Goal: Transaction & Acquisition: Purchase product/service

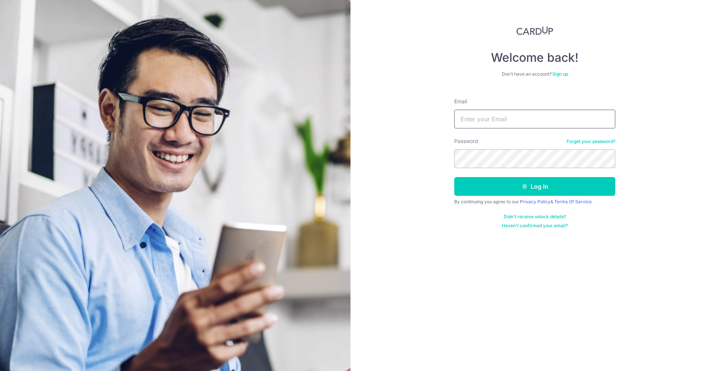
drag, startPoint x: 0, startPoint y: 0, endPoint x: 494, endPoint y: 120, distance: 508.3
click at [494, 120] on input "Email" at bounding box center [534, 119] width 161 height 19
type input "[EMAIL_ADDRESS][DOMAIN_NAME]"
click at [454, 177] on button "Log in" at bounding box center [534, 186] width 161 height 19
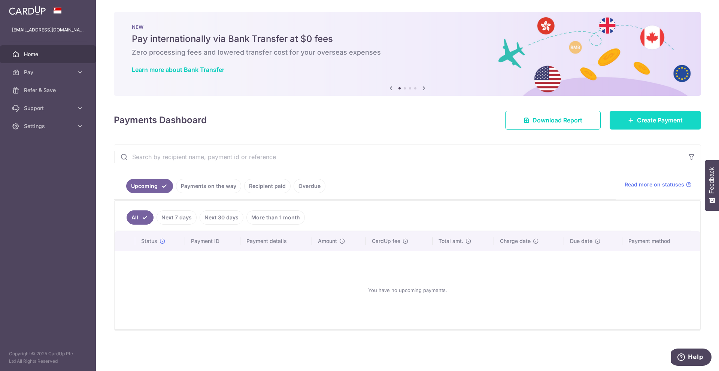
click at [636, 124] on link "Create Payment" at bounding box center [655, 120] width 91 height 19
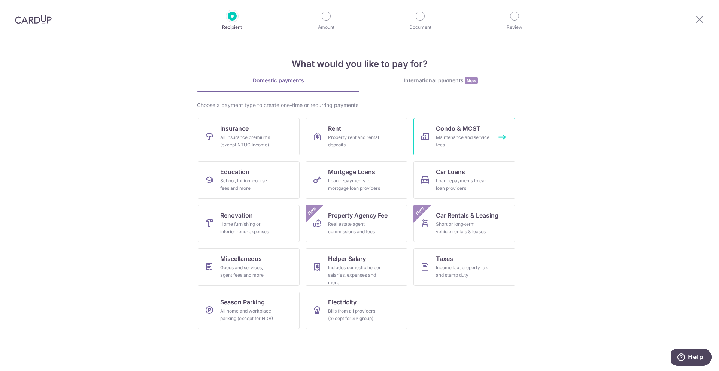
click at [461, 143] on div "Maintenance and service fees" at bounding box center [463, 141] width 54 height 15
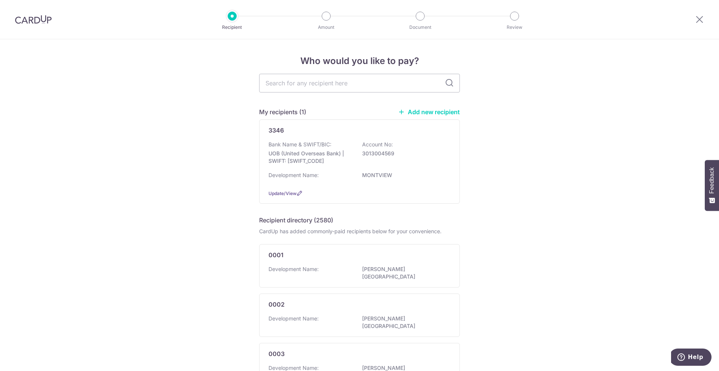
click at [437, 113] on link "Add new recipient" at bounding box center [429, 111] width 62 height 7
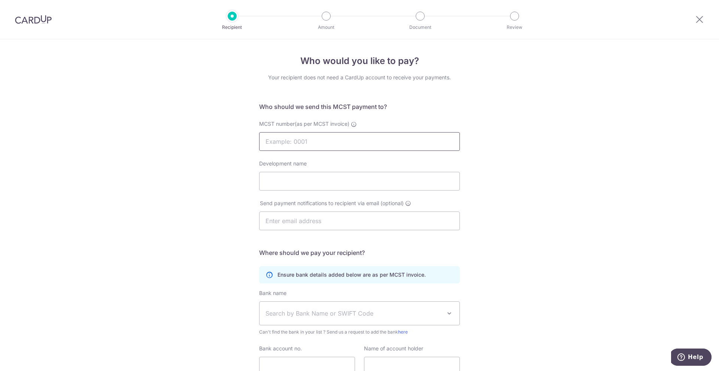
click at [343, 142] on input "MCST number(as per MCST invoice)" at bounding box center [359, 141] width 201 height 19
type input "4109"
click at [270, 189] on input "Development name" at bounding box center [359, 181] width 201 height 19
click at [406, 116] on form "Who should we send this MCST payment to? MCST number(as per MCST invoice) 4109 …" at bounding box center [359, 251] width 201 height 298
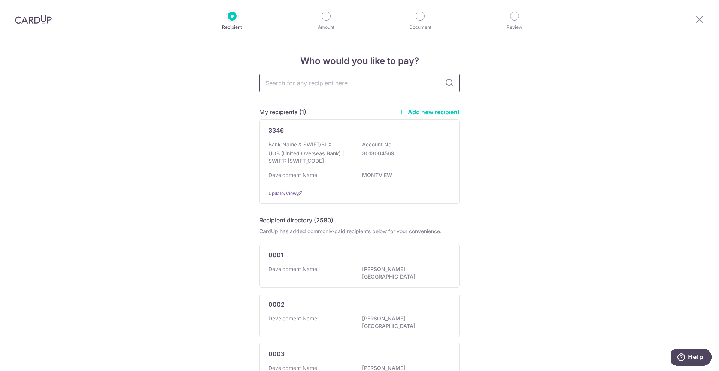
click at [328, 82] on input "text" at bounding box center [359, 83] width 201 height 19
type input "41"
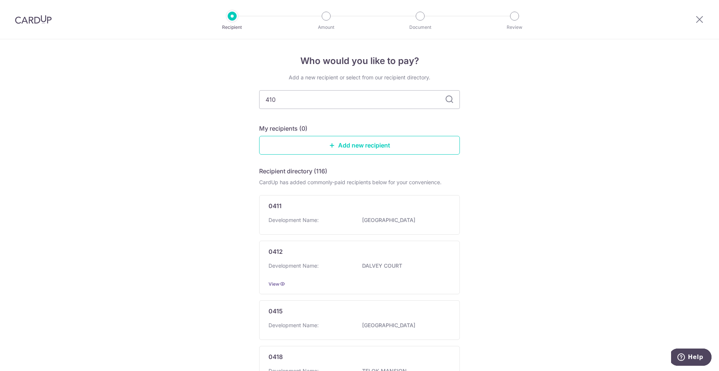
type input "4109"
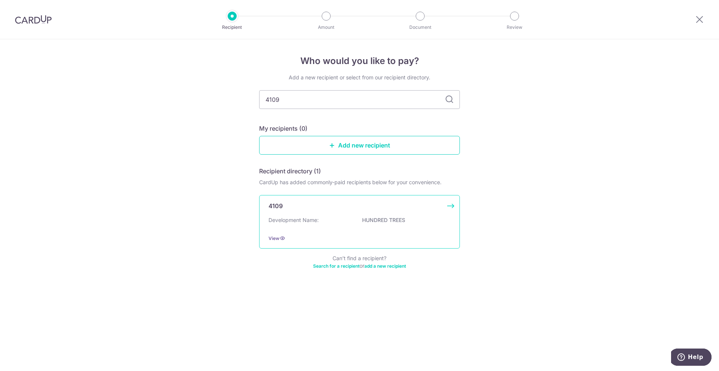
click at [328, 215] on div "4109 Development Name: HUNDRED TREES View" at bounding box center [359, 222] width 201 height 54
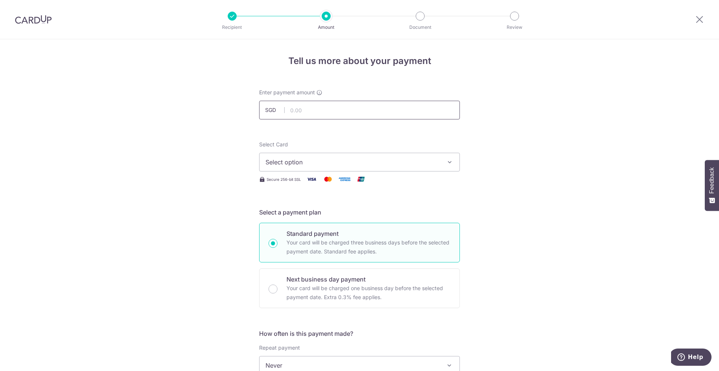
click at [313, 113] on input "text" at bounding box center [359, 110] width 201 height 19
type input "1,350.51"
click at [263, 161] on button "Select option" at bounding box center [359, 162] width 201 height 19
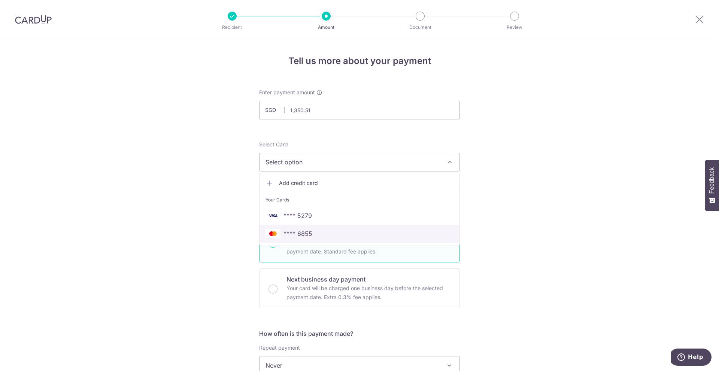
click at [305, 235] on span "**** 6855" at bounding box center [297, 233] width 29 height 9
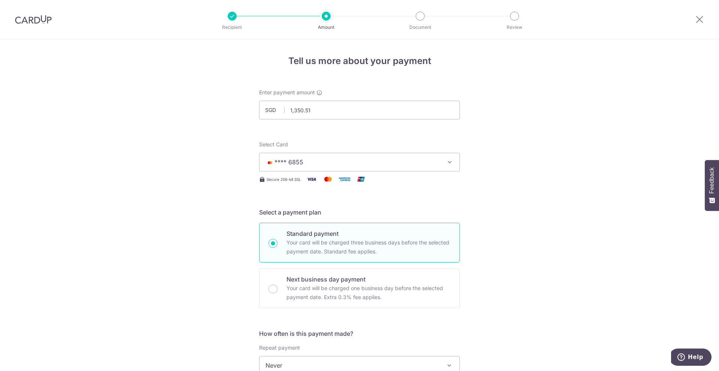
click at [196, 194] on div "Tell us more about your payment Enter payment amount SGD 1,350.51 1350.51 Selec…" at bounding box center [359, 377] width 719 height 677
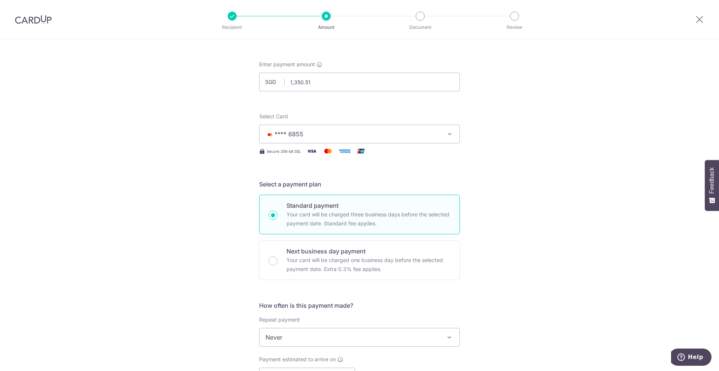
scroll to position [112, 0]
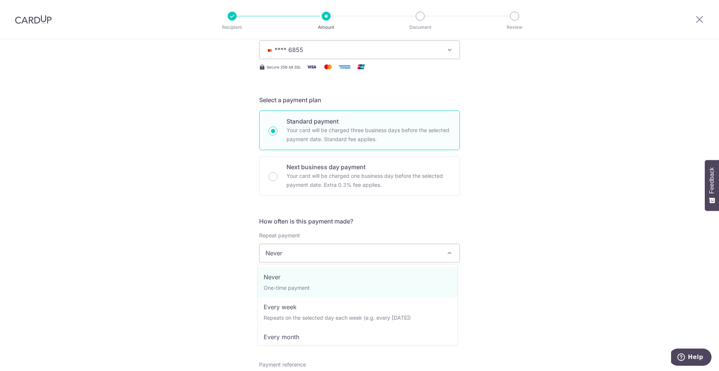
click at [303, 253] on span "Never" at bounding box center [360, 253] width 200 height 18
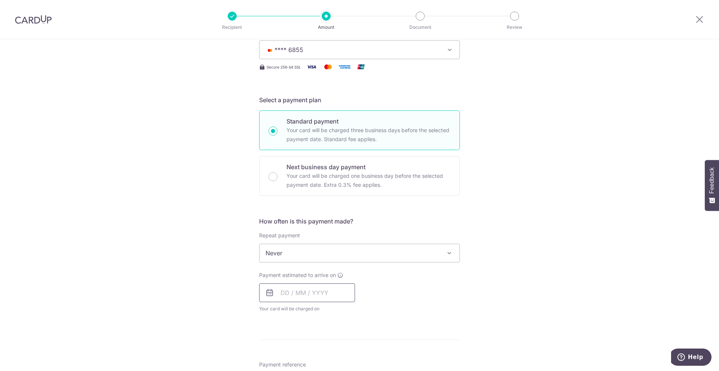
click at [300, 288] on input "text" at bounding box center [307, 292] width 96 height 19
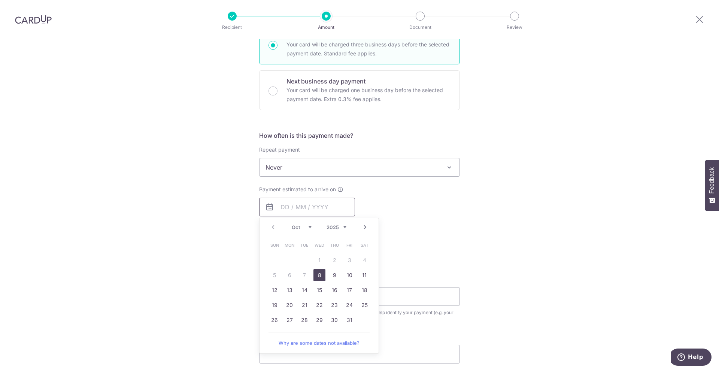
scroll to position [225, 0]
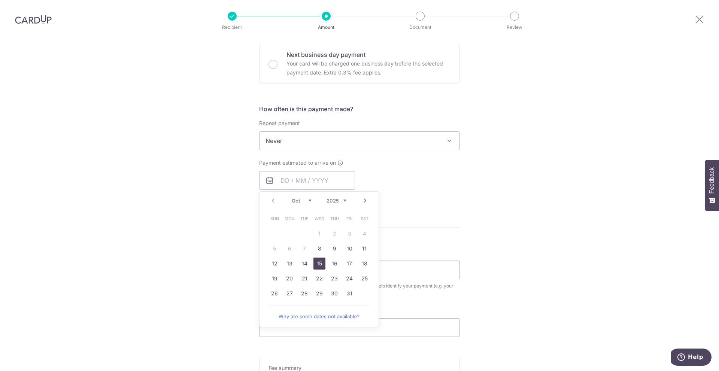
click at [320, 261] on link "15" at bounding box center [319, 264] width 12 height 12
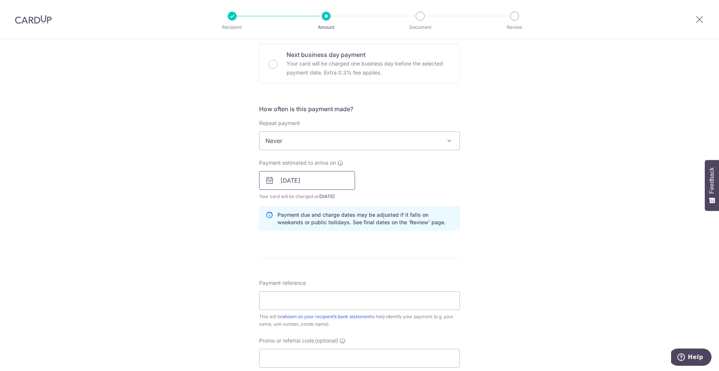
click at [328, 181] on input "15/10/2025" at bounding box center [307, 180] width 96 height 19
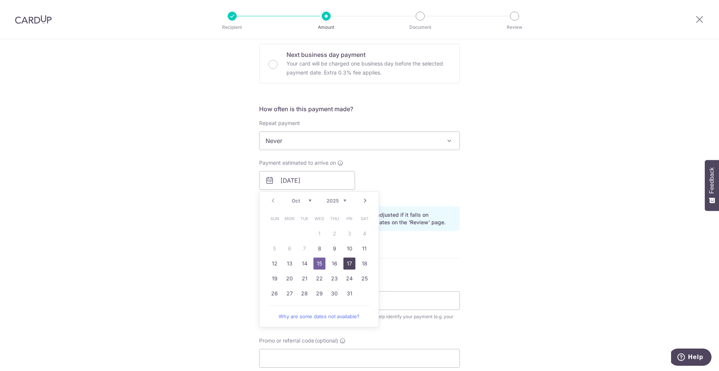
click at [349, 262] on link "17" at bounding box center [349, 264] width 12 height 12
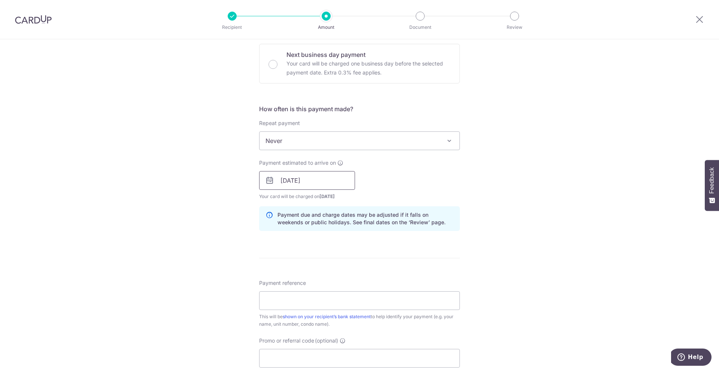
click at [336, 185] on input "17/10/2025" at bounding box center [307, 180] width 96 height 19
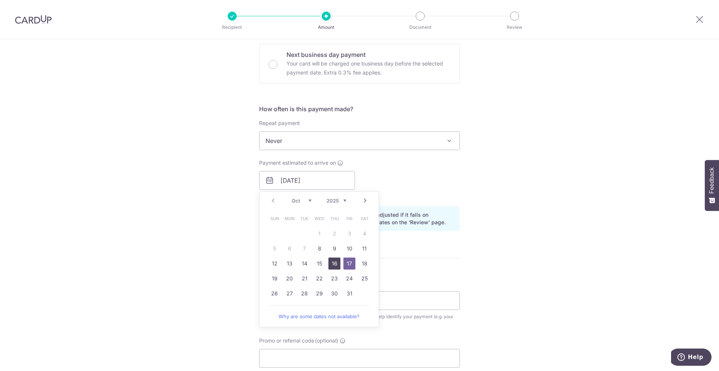
click at [337, 264] on link "16" at bounding box center [334, 264] width 12 height 12
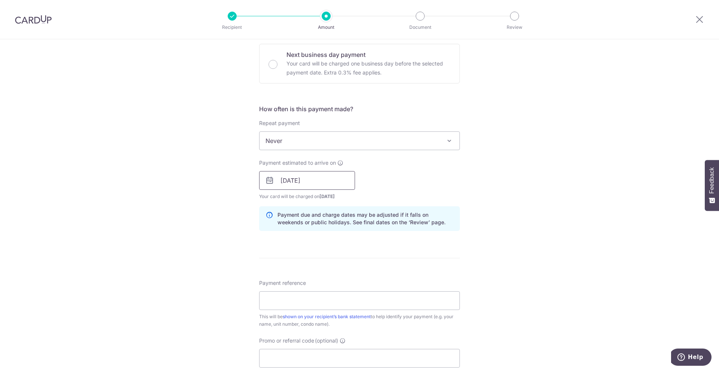
click at [325, 184] on input "[DATE]" at bounding box center [307, 180] width 96 height 19
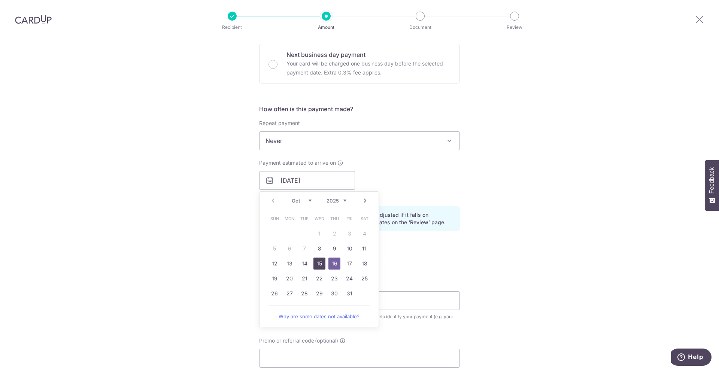
click at [317, 262] on link "15" at bounding box center [319, 264] width 12 height 12
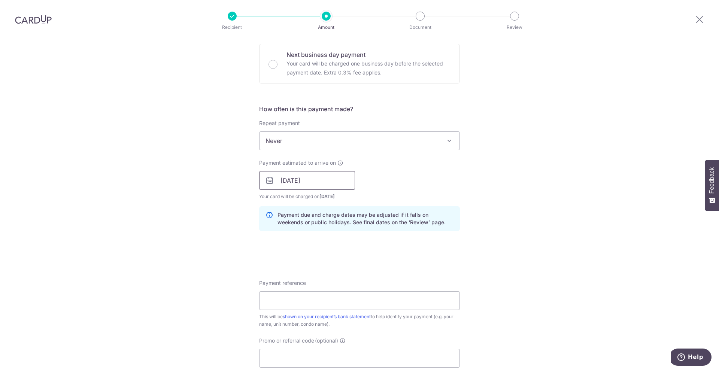
click at [326, 178] on input "15/10/2025" at bounding box center [307, 180] width 96 height 19
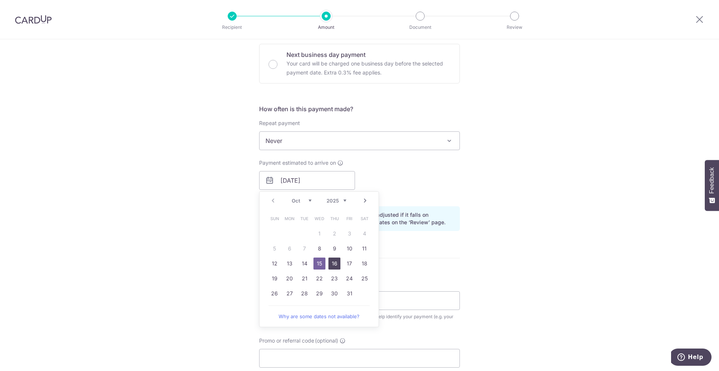
click at [331, 262] on link "16" at bounding box center [334, 264] width 12 height 12
type input "16/10/2025"
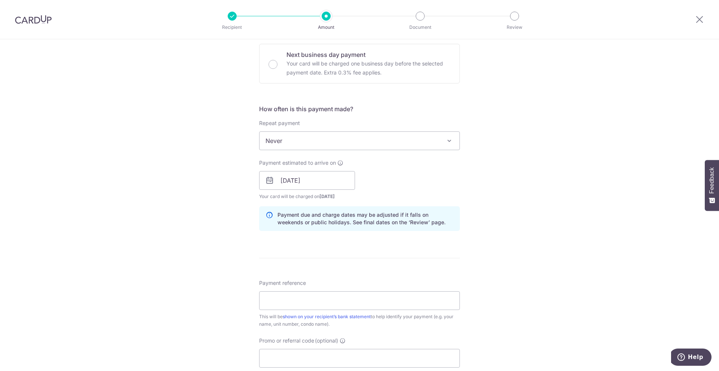
click at [377, 179] on div "Payment estimated to arrive on 16/10/2025 Prev Next Oct Nov Dec 2025 2026 2027 …" at bounding box center [360, 179] width 210 height 41
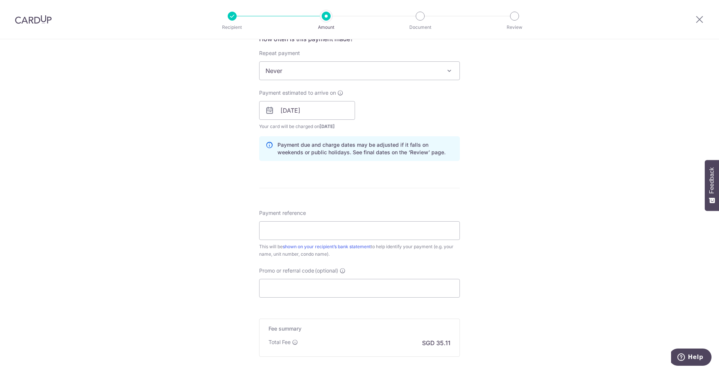
scroll to position [300, 0]
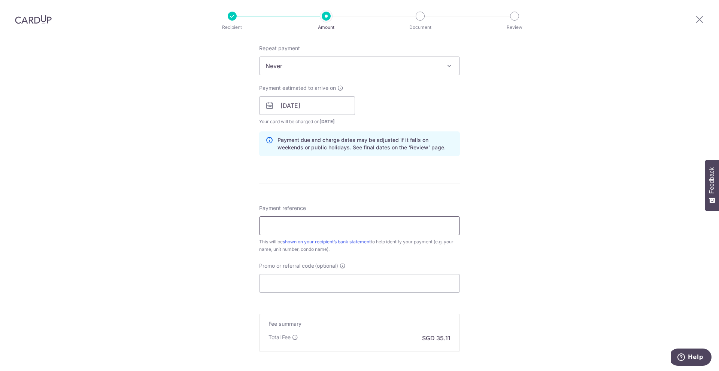
click at [316, 224] on input "Payment reference" at bounding box center [359, 225] width 201 height 19
type input "091-07-21"
click at [333, 282] on input "Promo or referral code (optional)" at bounding box center [359, 283] width 201 height 19
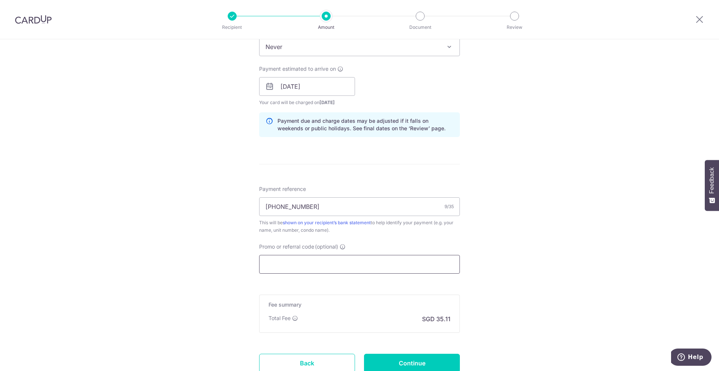
scroll to position [337, 0]
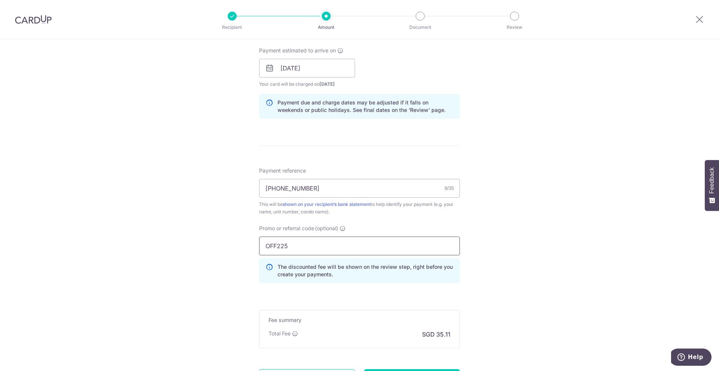
type input "OFF225"
click at [225, 248] on div "Tell us more about your payment Enter payment amount SGD 1,350.51 1350.51 Selec…" at bounding box center [359, 73] width 719 height 742
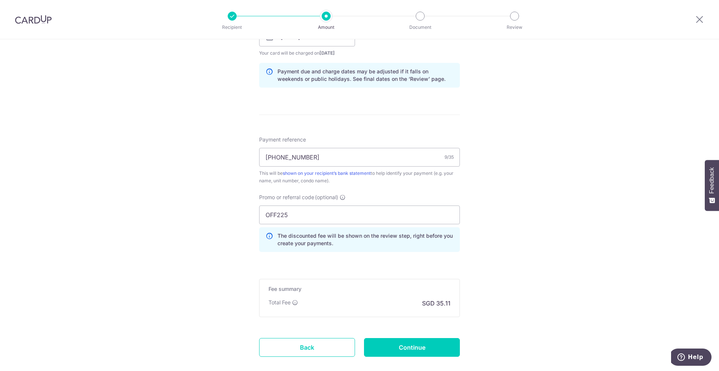
scroll to position [410, 0]
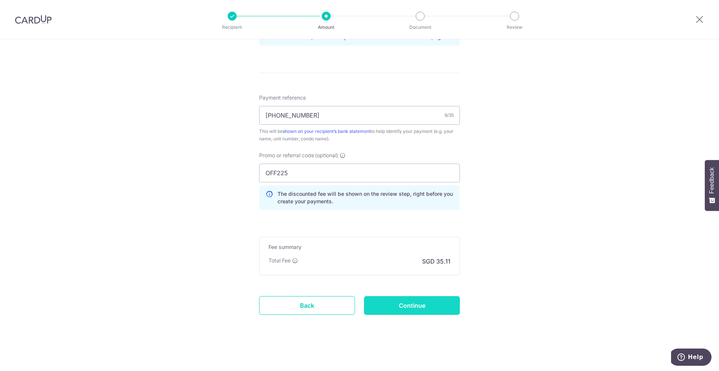
click at [420, 306] on input "Continue" at bounding box center [412, 305] width 96 height 19
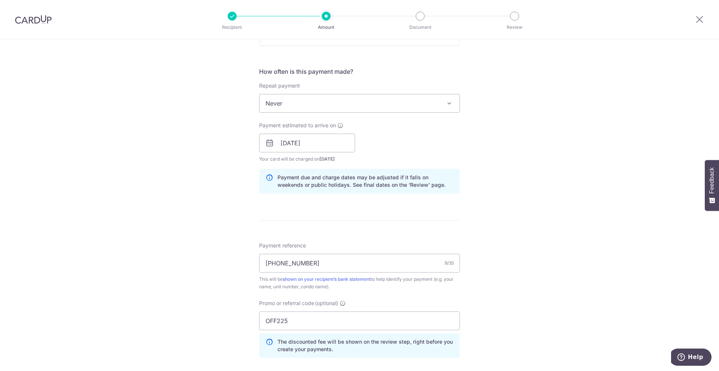
scroll to position [260, 0]
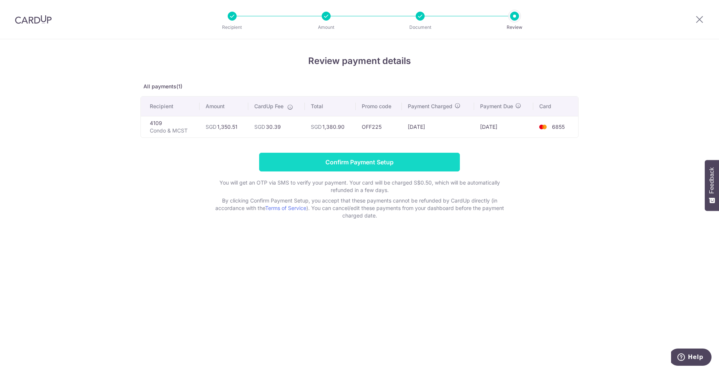
click at [370, 161] on input "Confirm Payment Setup" at bounding box center [359, 162] width 201 height 19
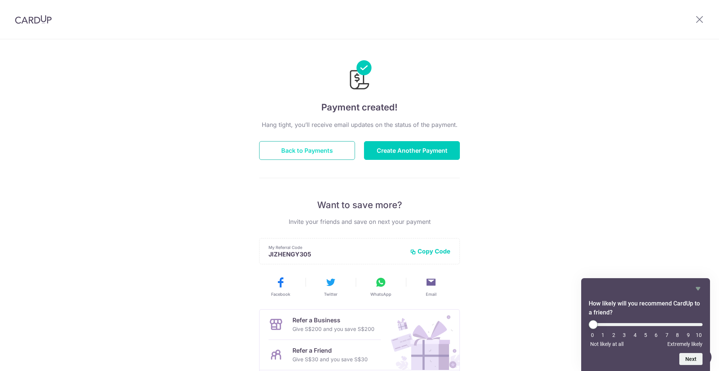
click at [303, 152] on button "Back to Payments" at bounding box center [307, 150] width 96 height 19
